Goal: Find specific page/section: Find specific page/section

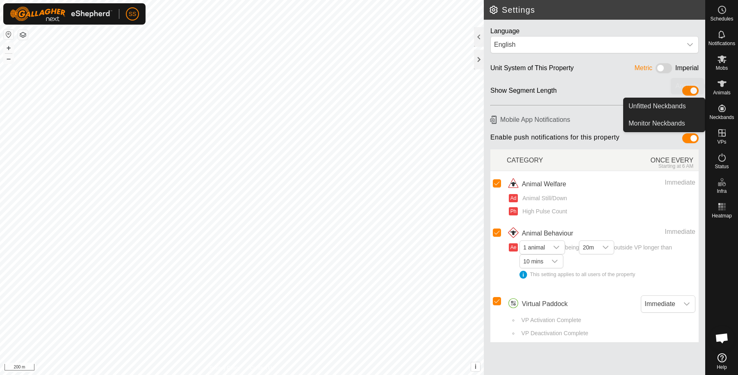
click at [722, 78] on es-animals-svg-icon at bounding box center [722, 83] width 15 height 13
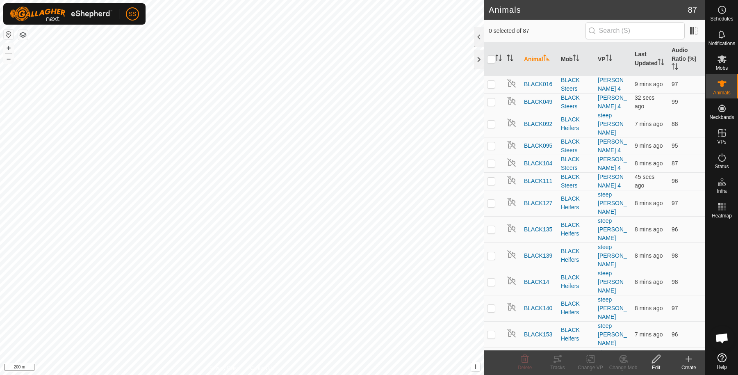
click at [509, 57] on icon "Activate to sort" at bounding box center [510, 58] width 7 height 7
click at [512, 61] on p-sorticon "Activate to sort" at bounding box center [510, 59] width 7 height 7
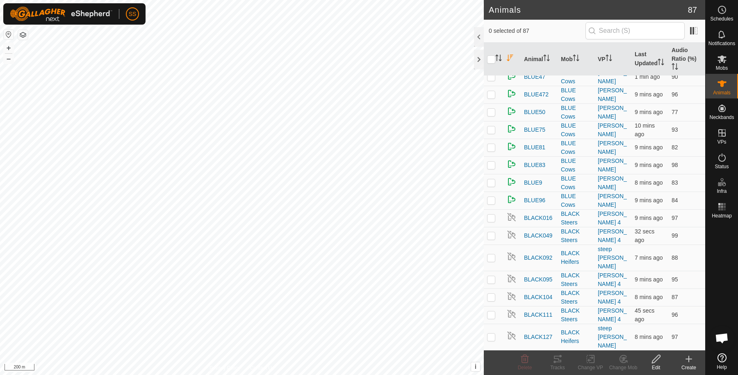
scroll to position [547, 0]
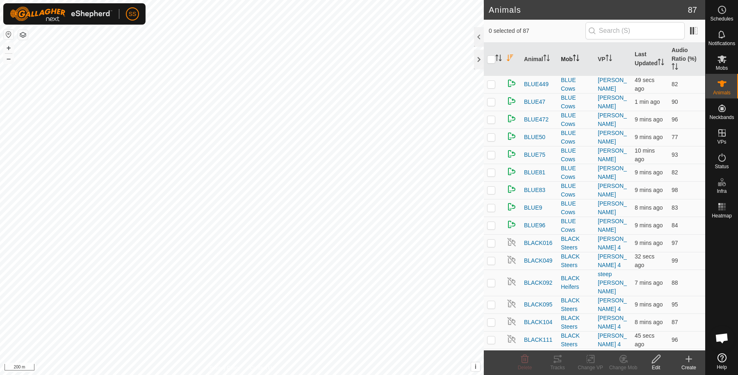
click at [561, 57] on th "Mob" at bounding box center [576, 59] width 37 height 33
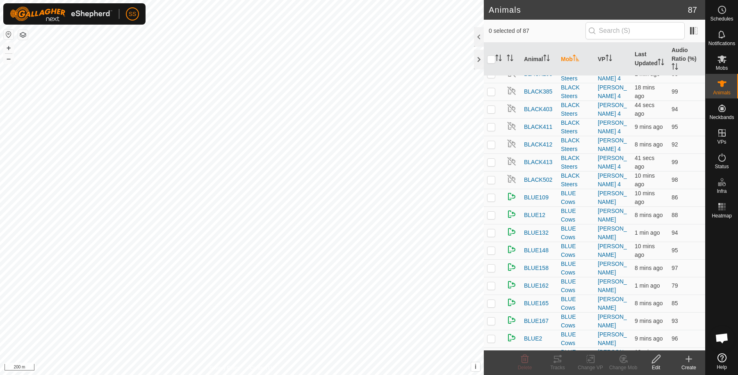
scroll to position [683, 0]
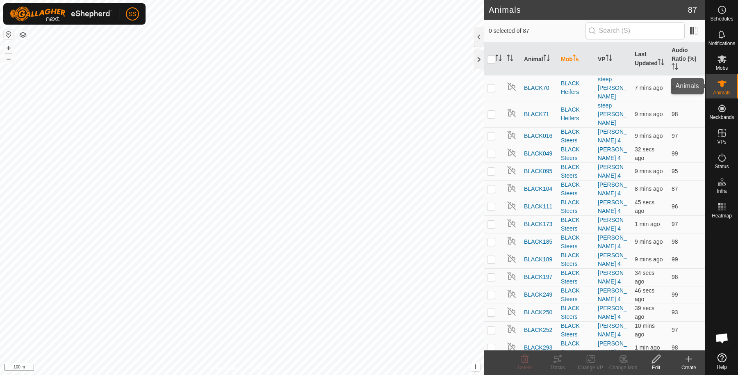
click at [712, 88] on div "Animals" at bounding box center [722, 86] width 32 height 25
click at [474, 57] on div at bounding box center [479, 60] width 10 height 20
